Goal: Information Seeking & Learning: Learn about a topic

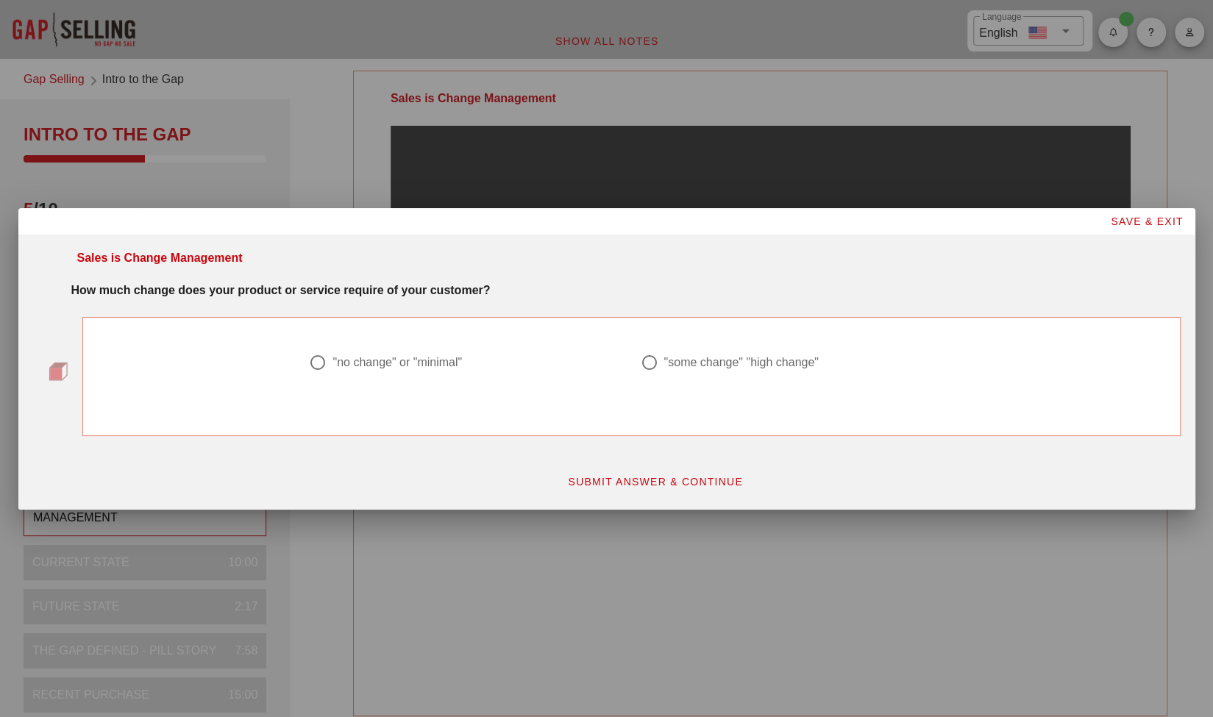
click at [644, 364] on div at bounding box center [648, 362] width 25 height 25
radio input "true"
click at [651, 481] on span "SUBMIT ANSWER & CONTINUE" at bounding box center [655, 482] width 176 height 12
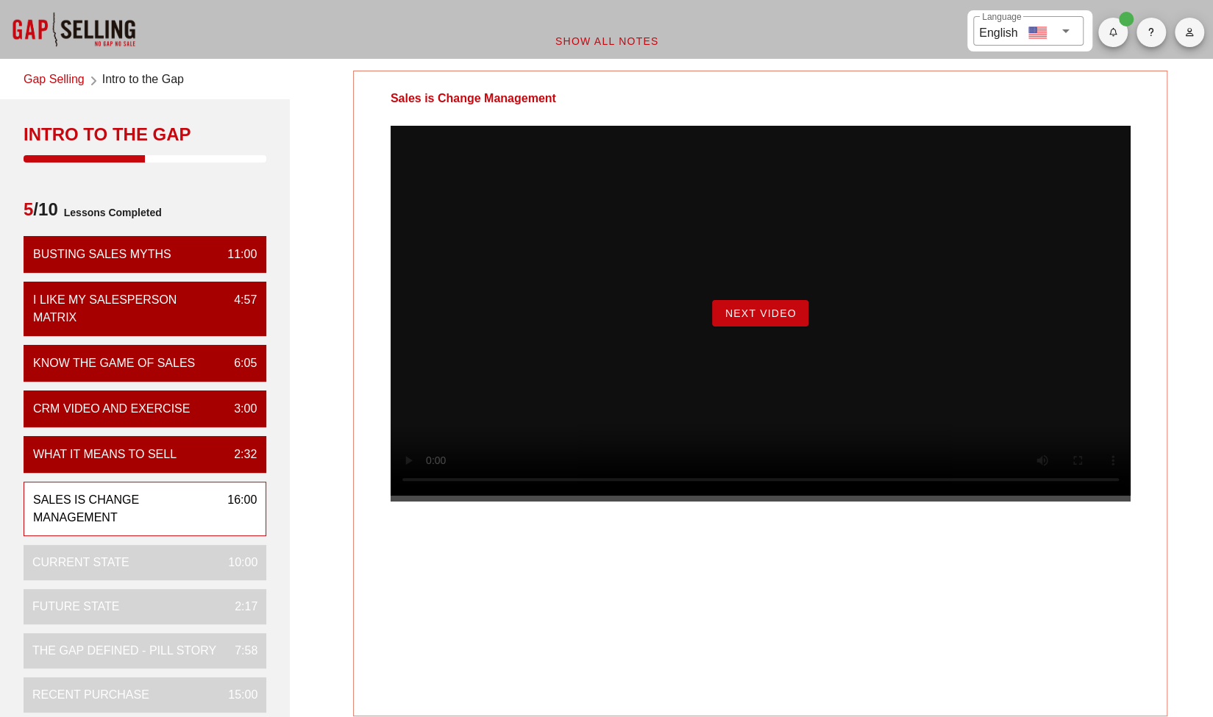
click at [759, 327] on button "Next Video" at bounding box center [760, 313] width 96 height 26
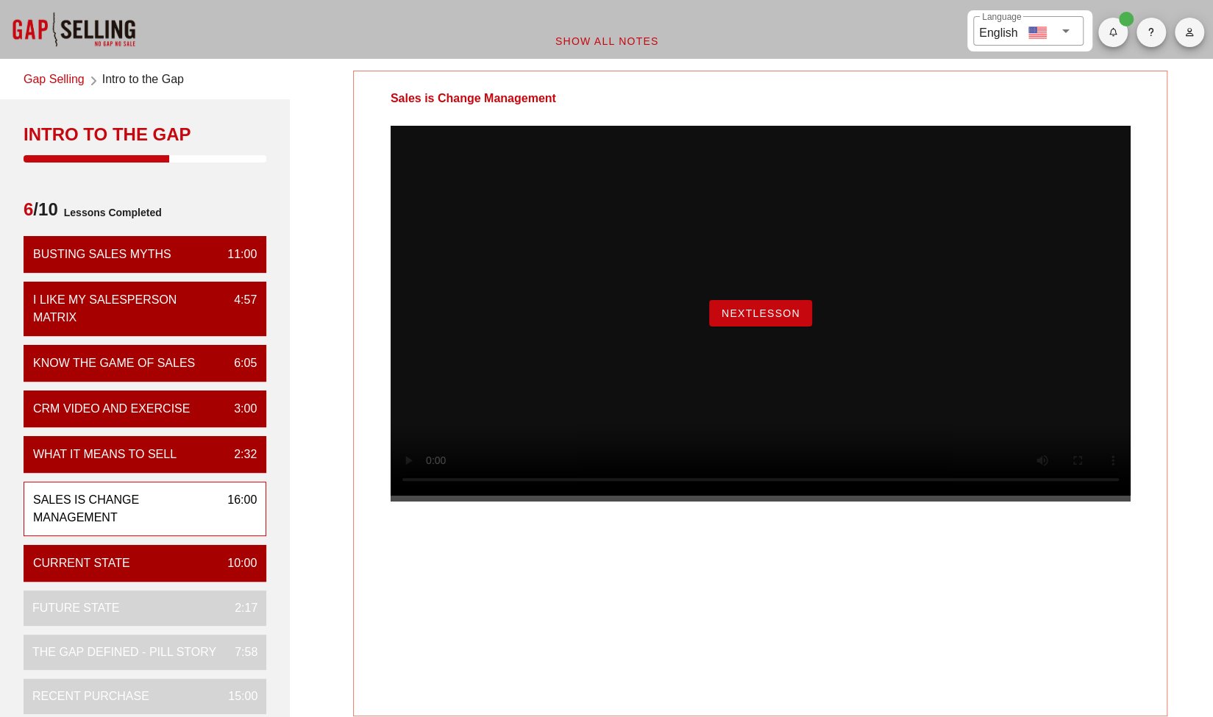
click at [759, 327] on button "NextLesson" at bounding box center [760, 313] width 103 height 26
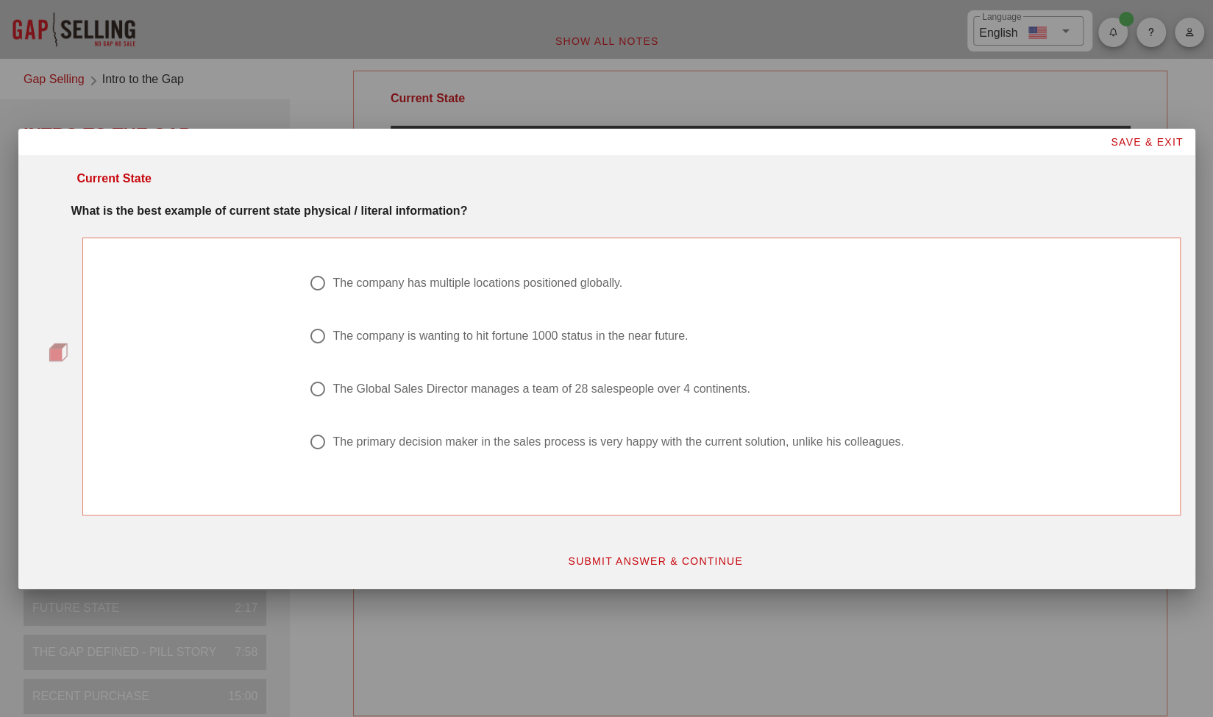
click at [559, 388] on div "The Global Sales Director manages a team of 28 salespeople over 4 continents." at bounding box center [540, 389] width 417 height 15
radio input "true"
click at [674, 566] on span "SUBMIT ANSWER & CONTINUE" at bounding box center [655, 561] width 176 height 12
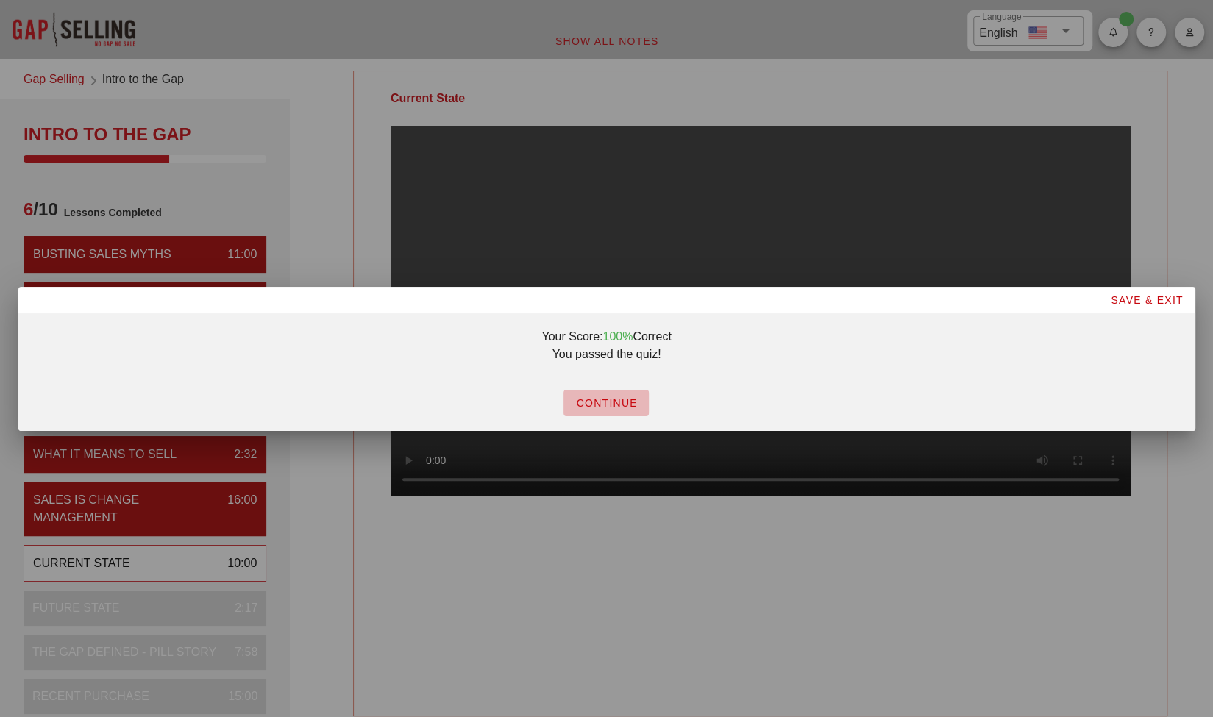
click at [596, 402] on span "CONTINUE" at bounding box center [606, 403] width 62 height 12
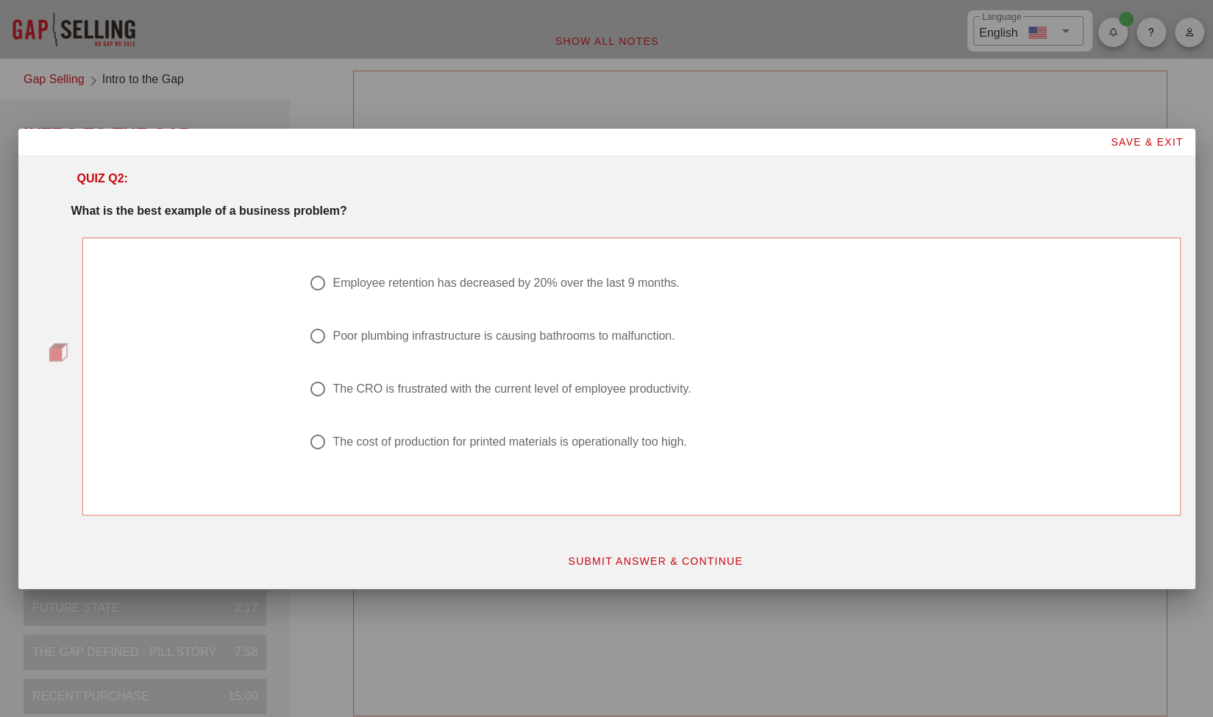
click at [655, 280] on div "Employee retention has decreased by 20% over the last 9 months." at bounding box center [505, 283] width 346 height 15
radio input "true"
click at [612, 556] on span "SUBMIT ANSWER & CONTINUE" at bounding box center [655, 561] width 176 height 12
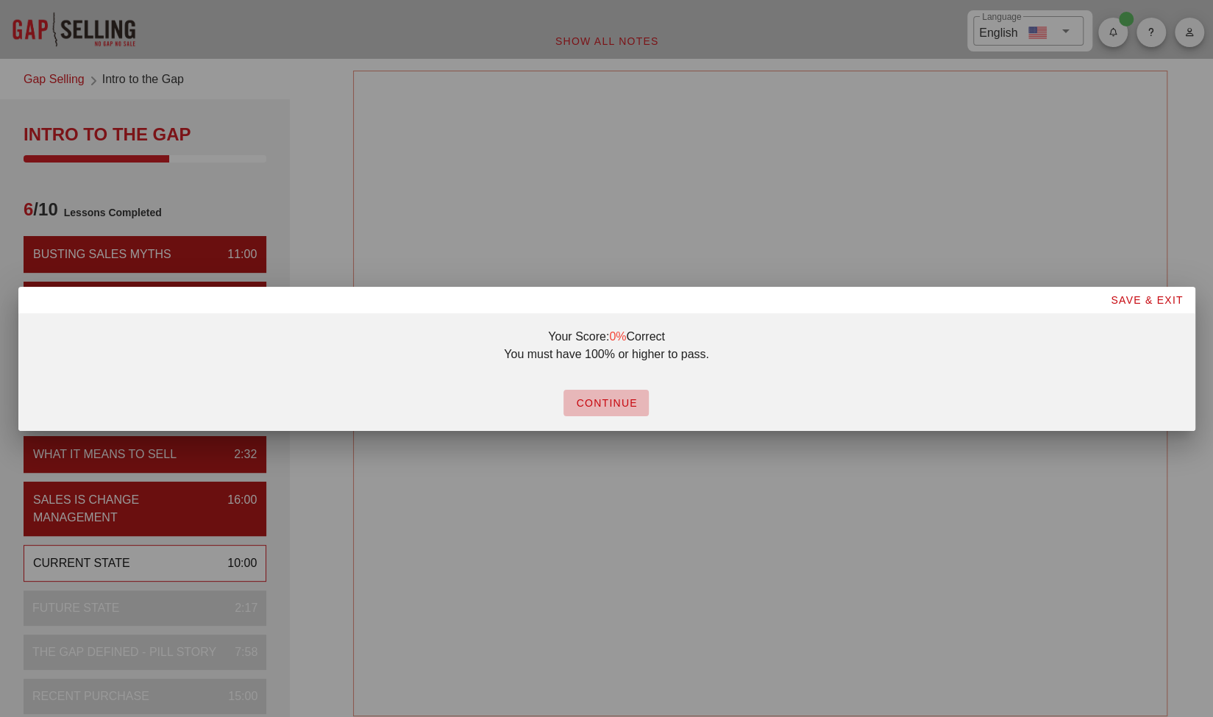
click at [618, 405] on span "CONTINUE" at bounding box center [606, 403] width 62 height 12
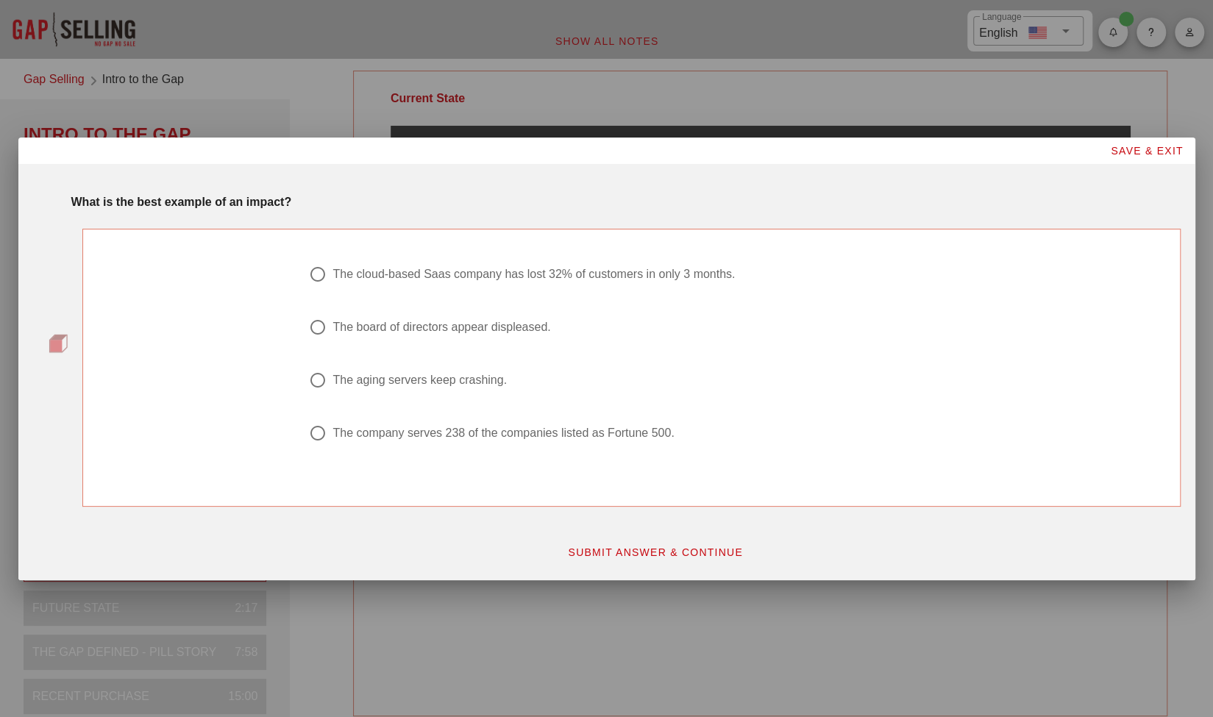
click at [560, 271] on div "The cloud-based Saas company has lost 32% of customers in only 3 months." at bounding box center [533, 274] width 402 height 15
radio input "true"
click at [633, 549] on span "SUBMIT ANSWER & CONTINUE" at bounding box center [655, 553] width 176 height 12
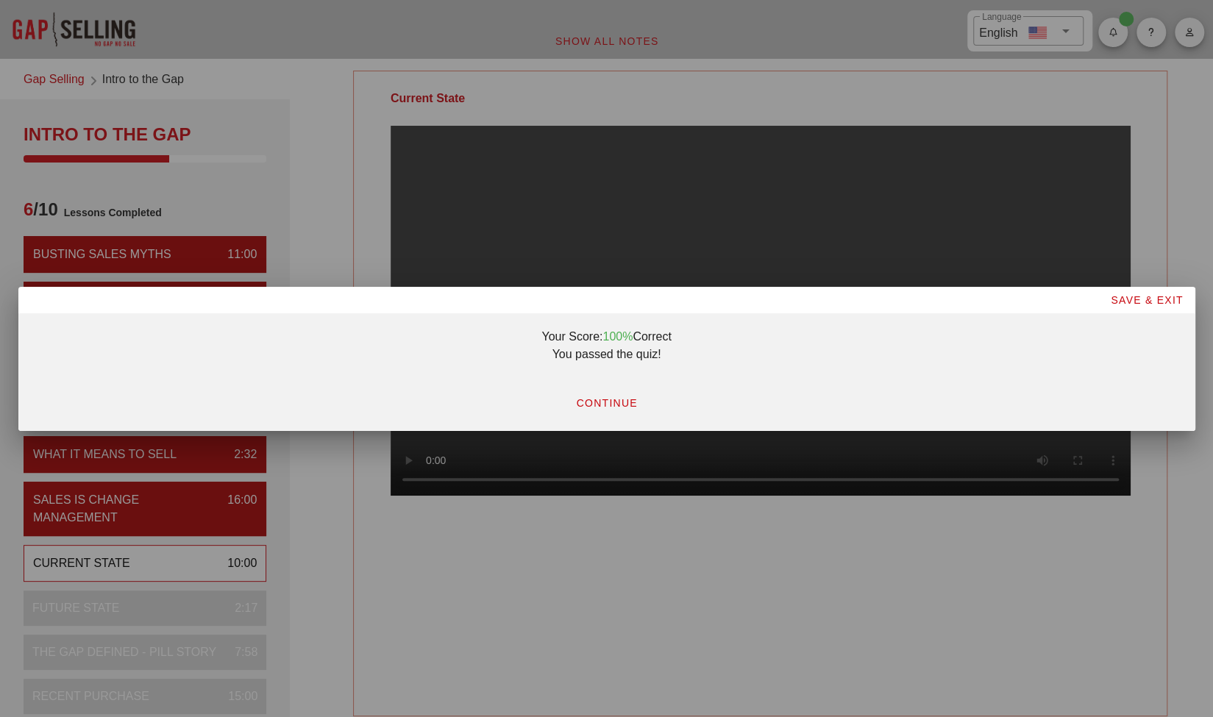
click at [626, 401] on span "CONTINUE" at bounding box center [606, 403] width 62 height 12
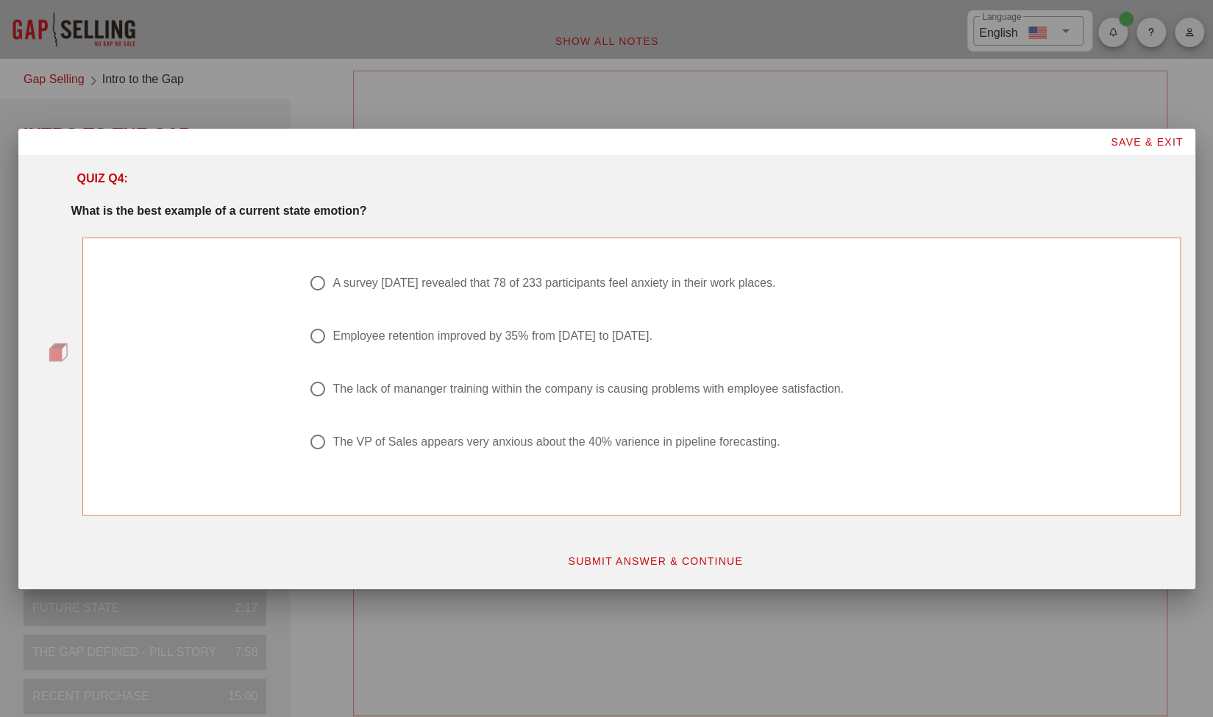
click at [498, 432] on div "The VP of Sales appears very anxious about the 40% varience in pipeline forecas…" at bounding box center [631, 450] width 662 height 53
click at [490, 438] on div "The VP of Sales appears very anxious about the 40% varience in pipeline forecas…" at bounding box center [555, 442] width 447 height 15
radio input "true"
click at [627, 560] on span "SUBMIT ANSWER & CONTINUE" at bounding box center [655, 561] width 176 height 12
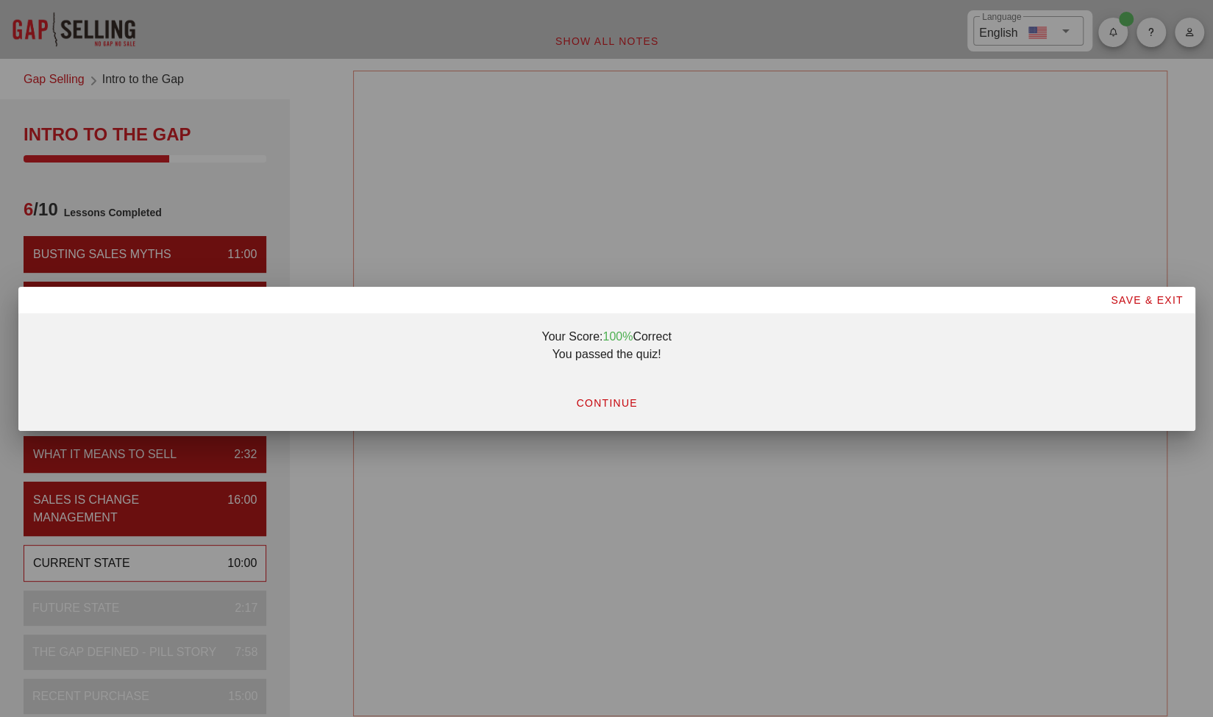
click at [606, 396] on button "CONTINUE" at bounding box center [605, 403] width 85 height 26
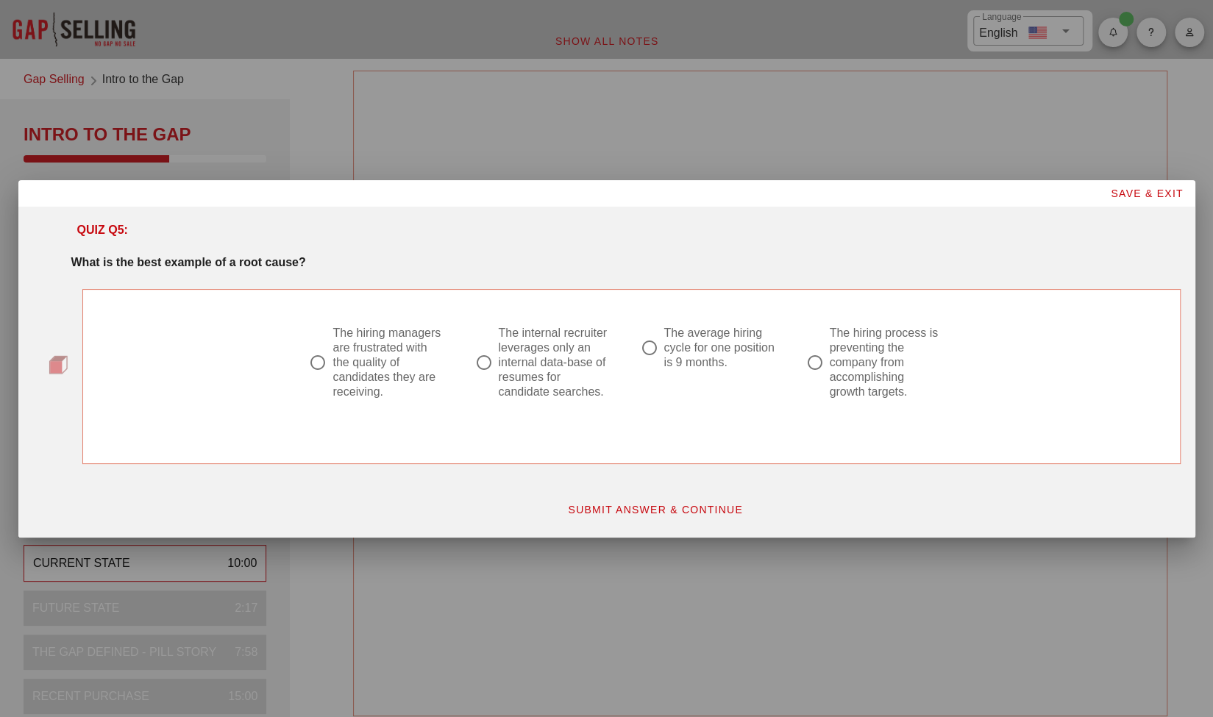
click at [491, 360] on div at bounding box center [483, 362] width 25 height 25
radio input "true"
click at [698, 505] on span "SUBMIT ANSWER & CONTINUE" at bounding box center [655, 510] width 176 height 12
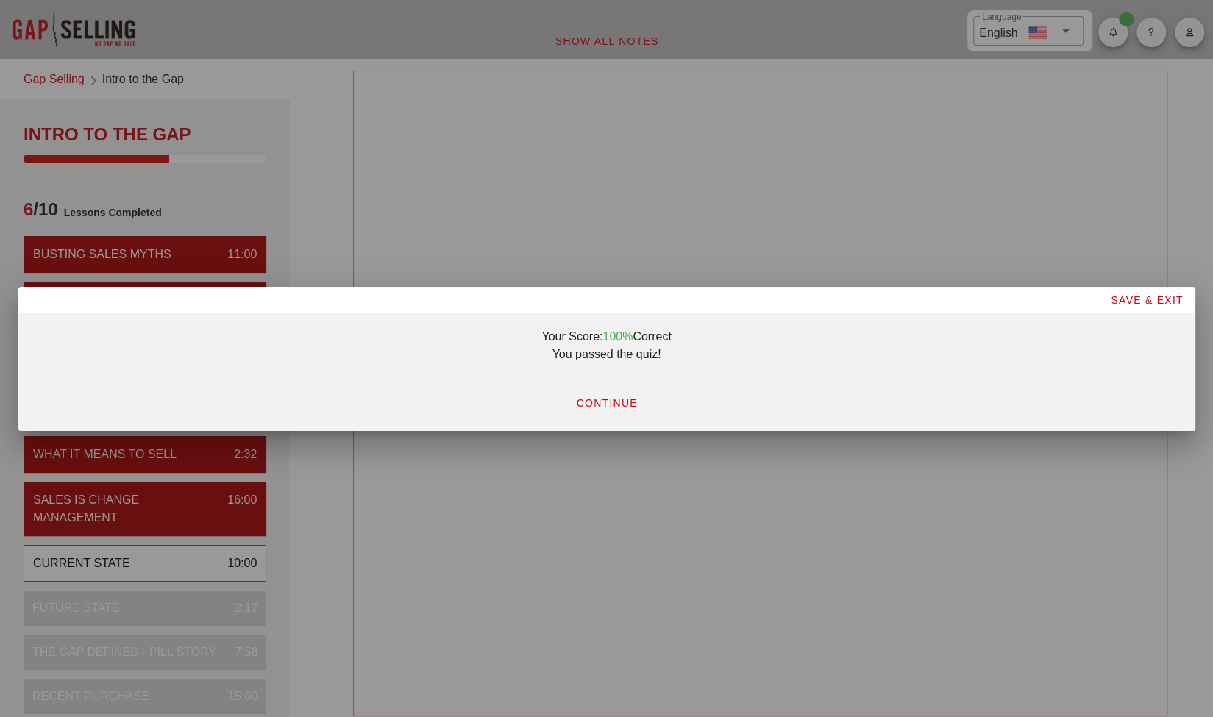
click at [615, 396] on button "CONTINUE" at bounding box center [605, 403] width 85 height 26
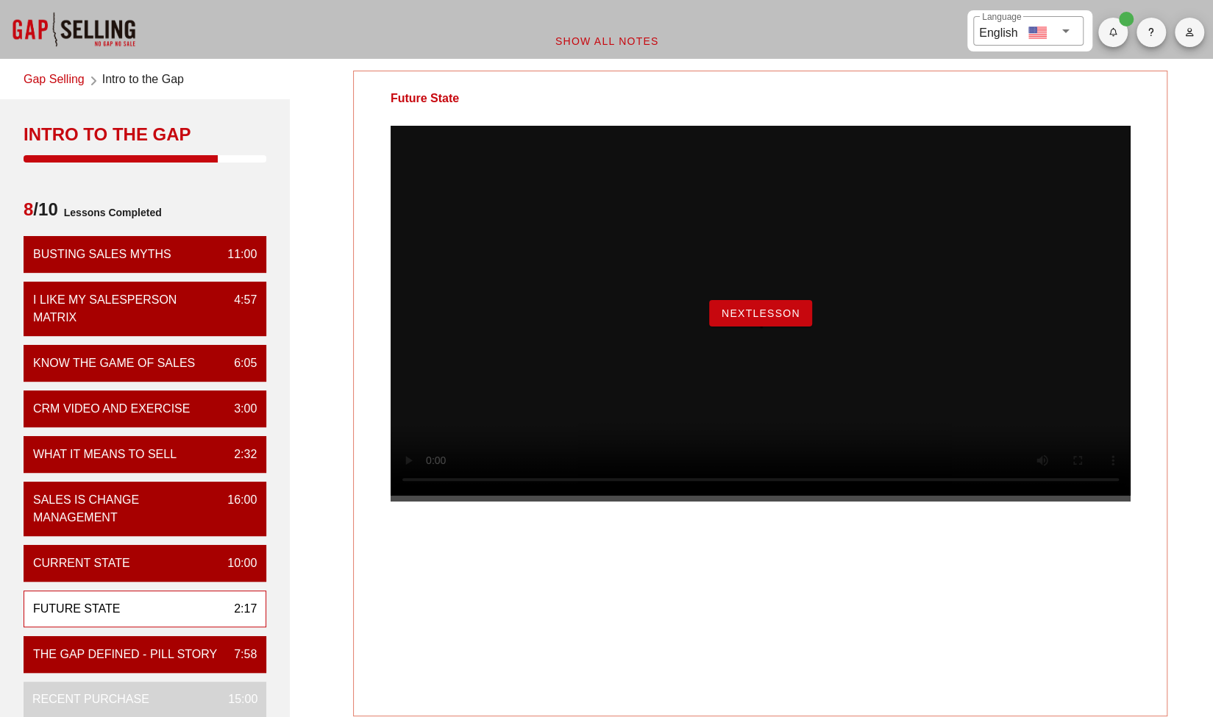
click at [789, 319] on span "NextLesson" at bounding box center [760, 313] width 79 height 12
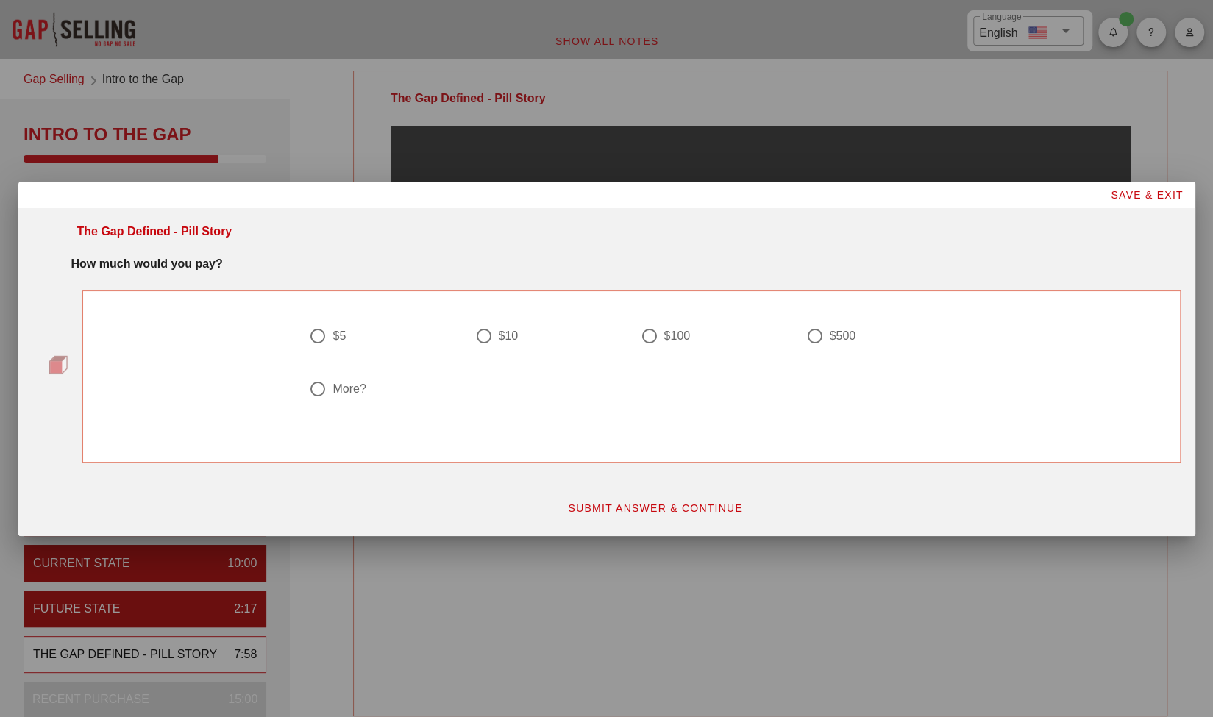
click at [479, 341] on div at bounding box center [483, 336] width 25 height 25
radio input "true"
click at [649, 499] on button "SUBMIT ANSWER & CONTINUE" at bounding box center [654, 508] width 199 height 26
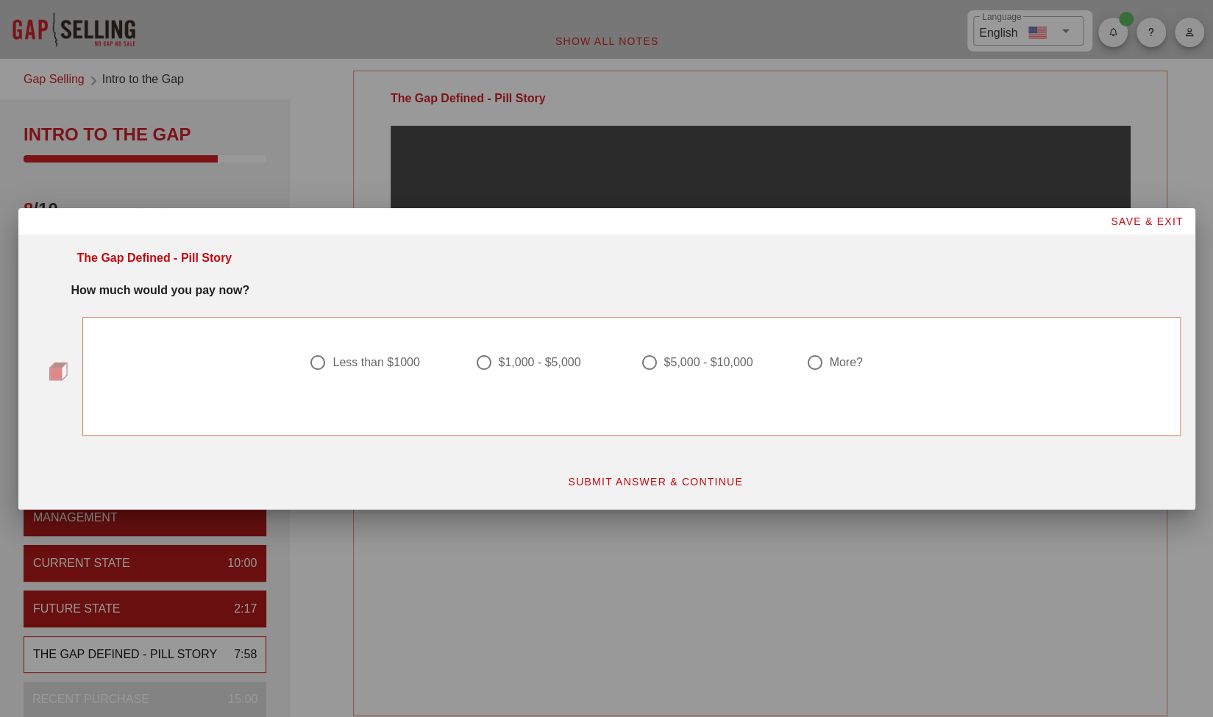
click at [478, 366] on div at bounding box center [483, 362] width 25 height 25
radio input "true"
click at [637, 489] on button "SUBMIT ANSWER & CONTINUE" at bounding box center [654, 482] width 199 height 26
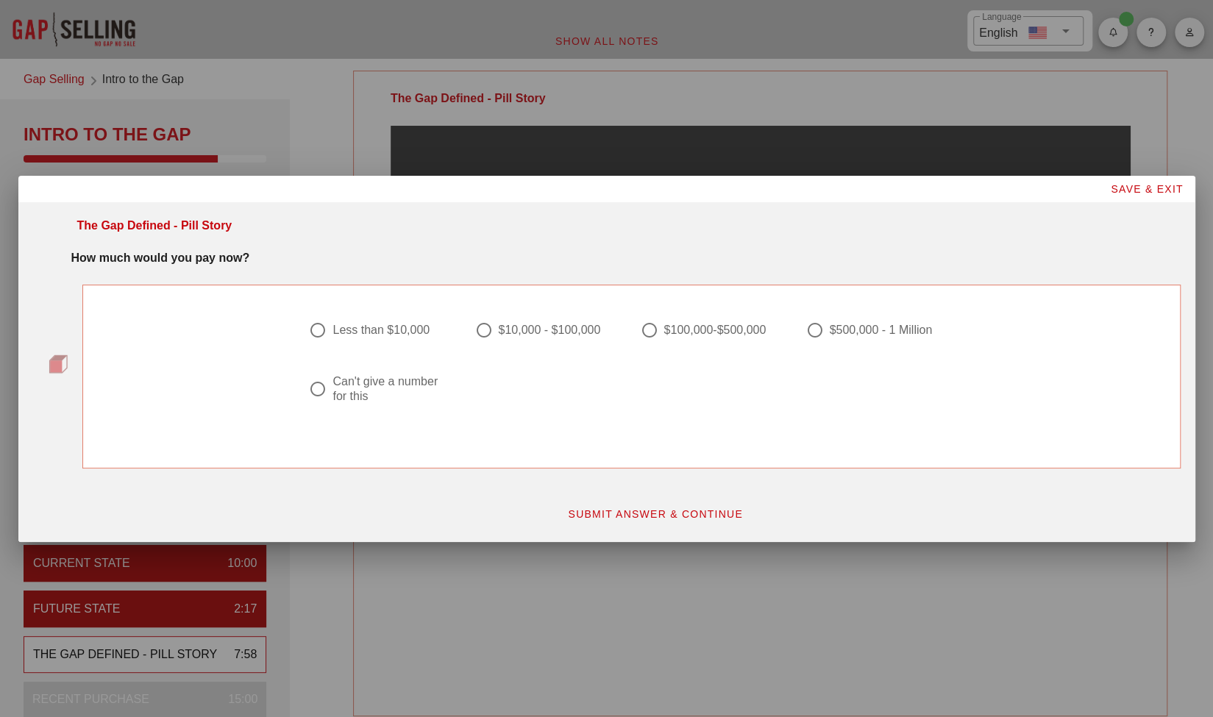
click at [346, 382] on div "Can't give a number for this" at bounding box center [388, 388] width 113 height 29
radio input "true"
click at [614, 520] on button "SUBMIT ANSWER & CONTINUE" at bounding box center [654, 514] width 199 height 26
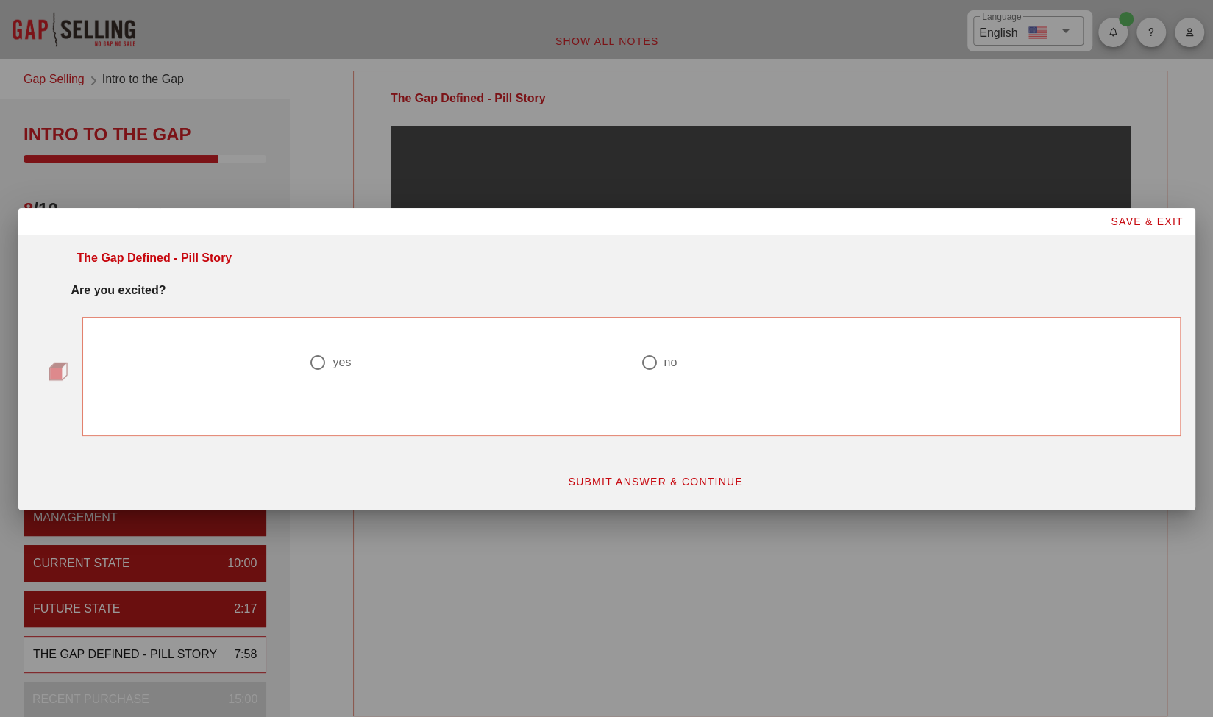
click at [336, 361] on div "yes" at bounding box center [341, 362] width 18 height 15
radio input "true"
click at [625, 488] on button "SUBMIT ANSWER & CONTINUE" at bounding box center [654, 482] width 199 height 26
click at [844, 369] on div "more?" at bounding box center [845, 362] width 33 height 15
radio input "true"
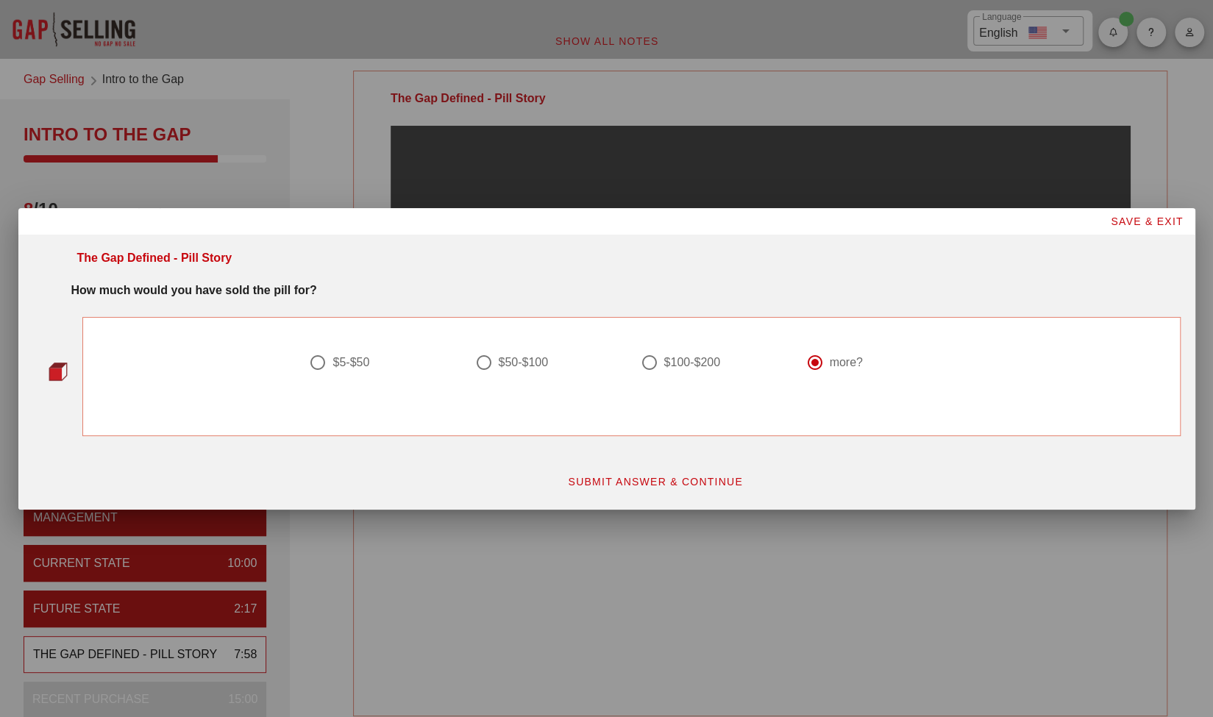
click at [713, 483] on span "SUBMIT ANSWER & CONTINUE" at bounding box center [655, 482] width 176 height 12
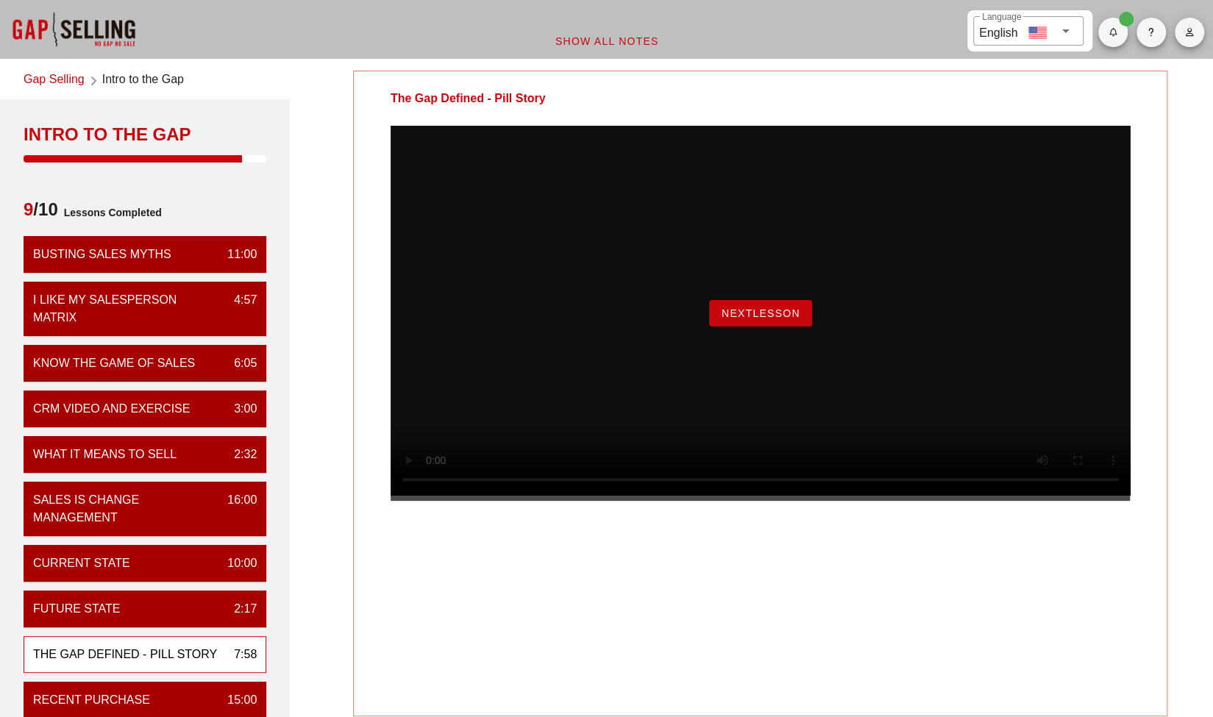
click at [751, 319] on span "NextLesson" at bounding box center [760, 313] width 79 height 12
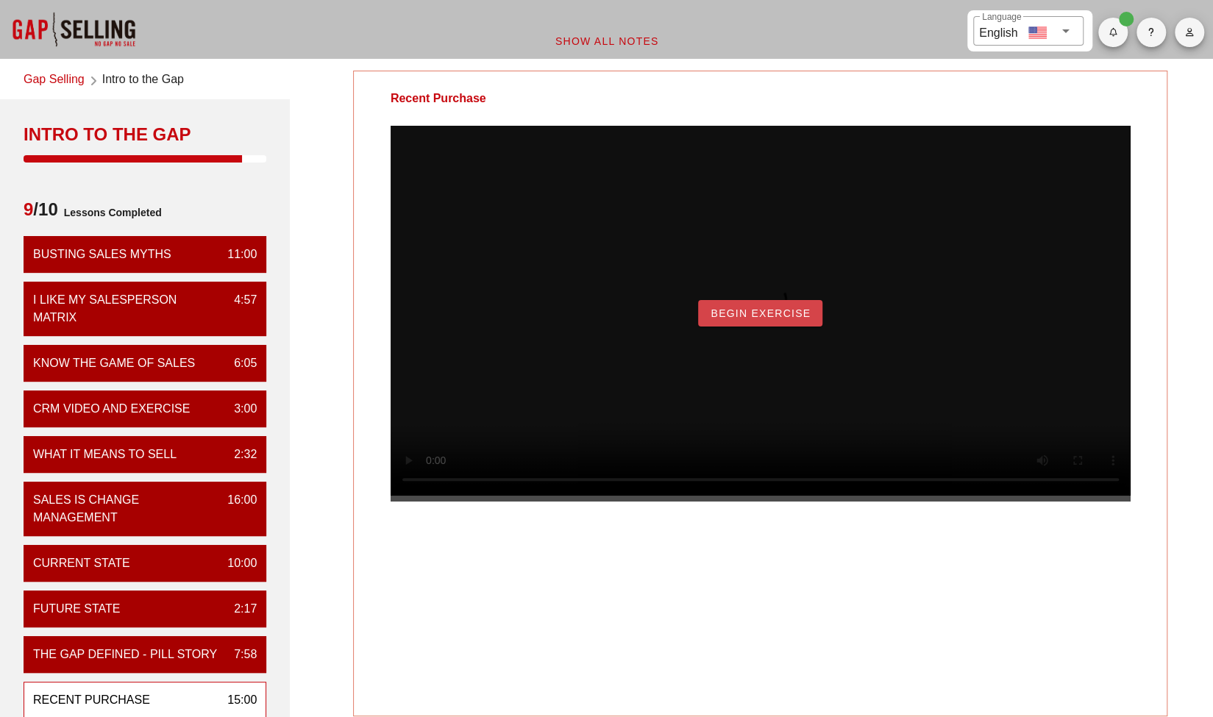
click at [785, 319] on span "Begin Exercise" at bounding box center [760, 313] width 101 height 12
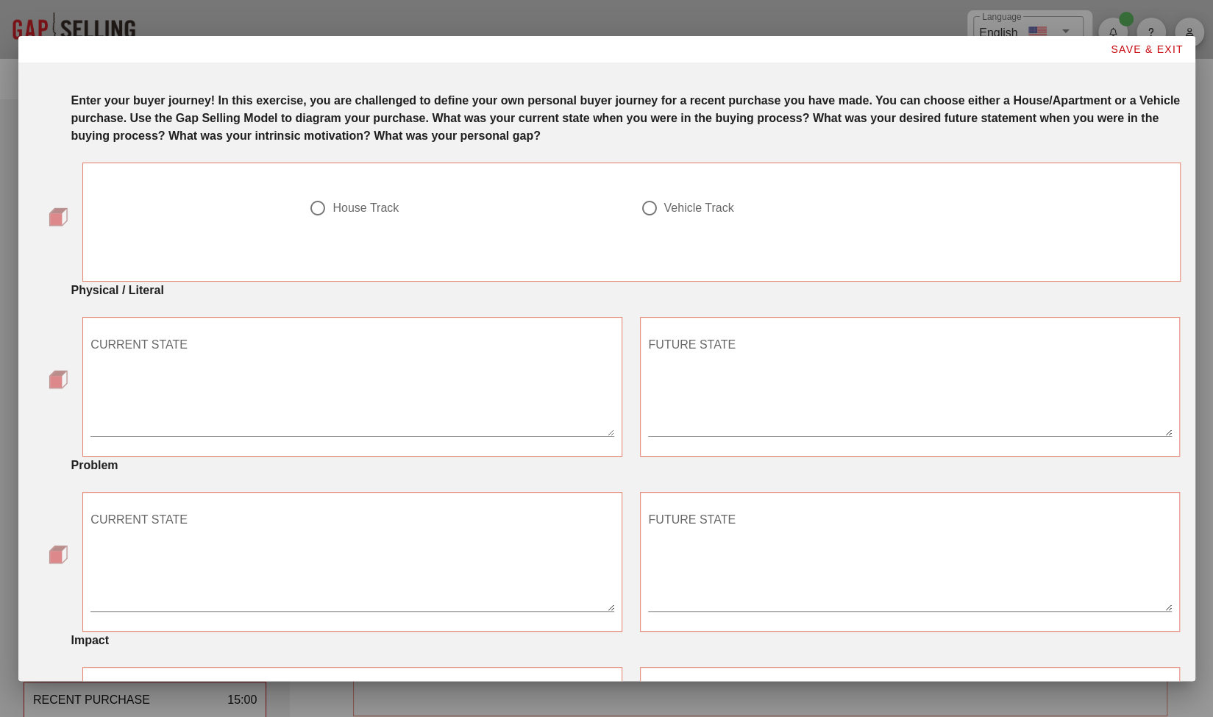
click at [699, 207] on div "Vehicle Track" at bounding box center [698, 208] width 70 height 15
radio input "true"
click at [1122, 51] on span "SAVE & EXIT" at bounding box center [1147, 49] width 74 height 12
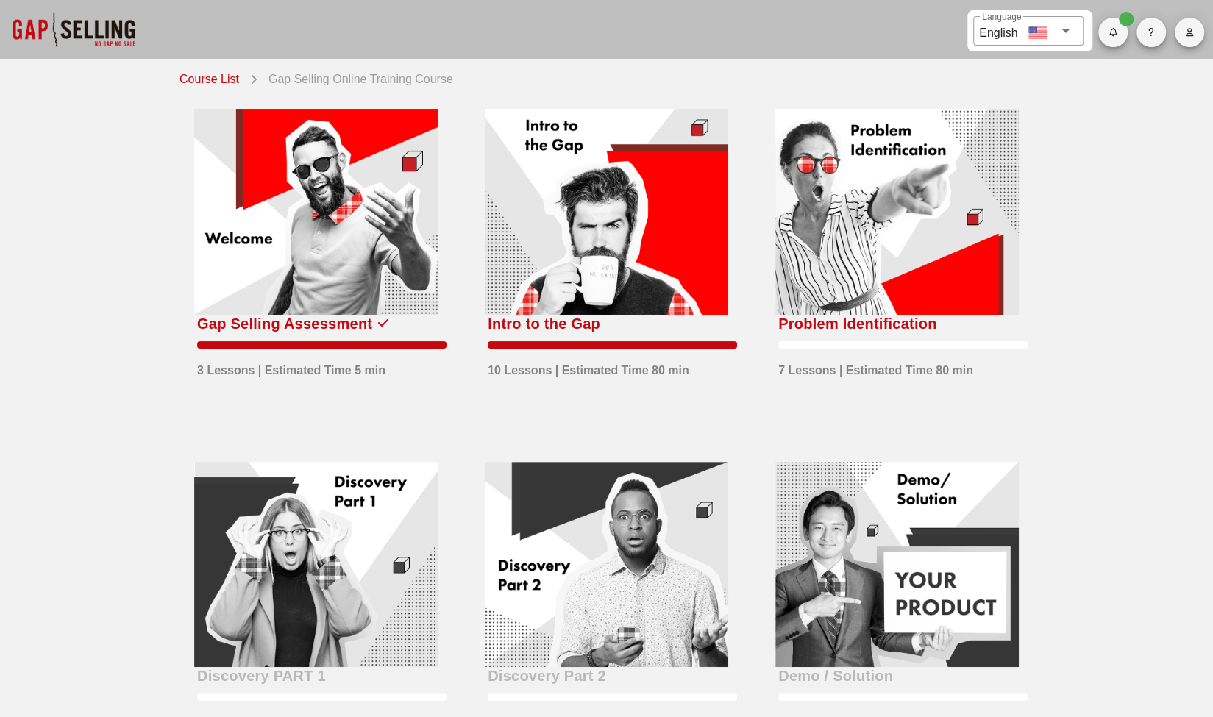
click at [637, 328] on div "Intro to the Gap" at bounding box center [612, 324] width 249 height 24
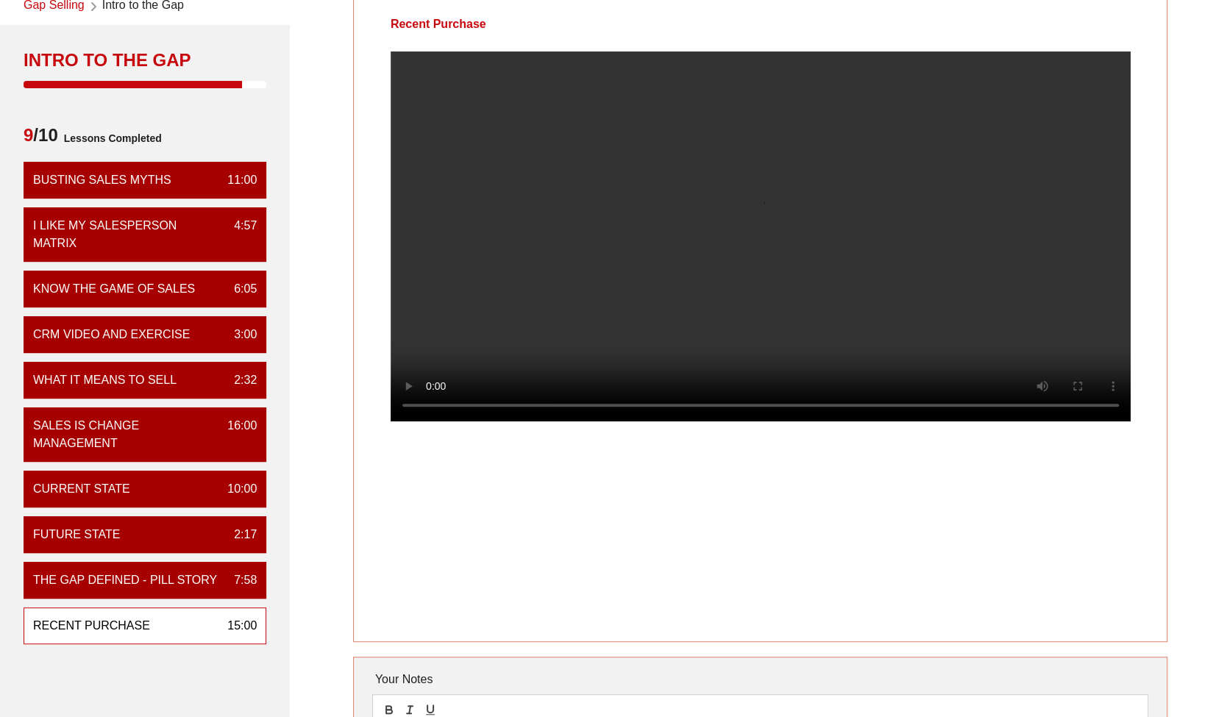
scroll to position [102, 0]
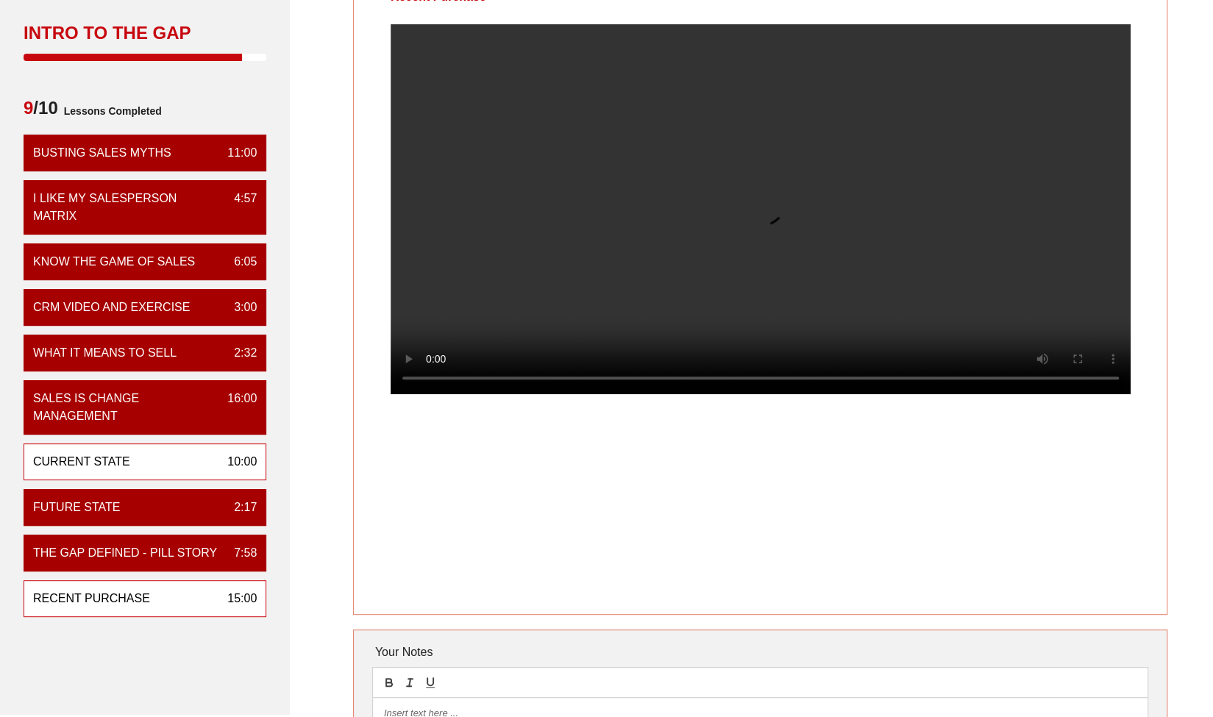
click at [115, 463] on div "Current State" at bounding box center [81, 462] width 97 height 18
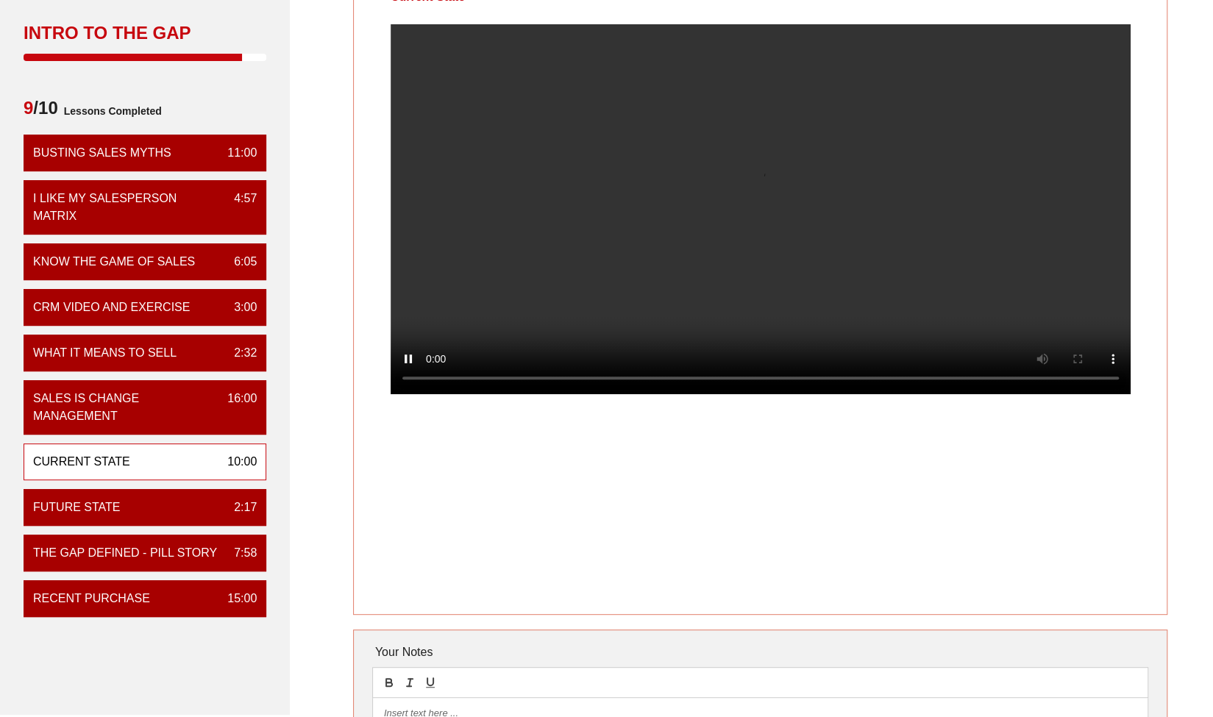
scroll to position [0, 0]
